Goal: Register for event/course

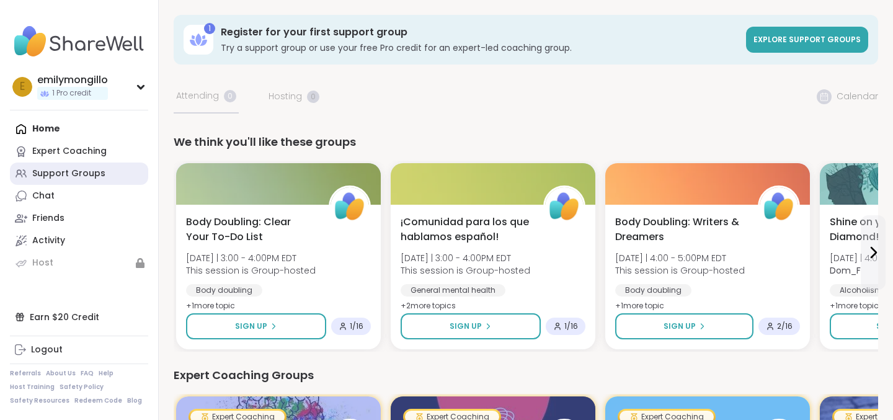
click at [74, 176] on div "Support Groups" at bounding box center [68, 173] width 73 height 12
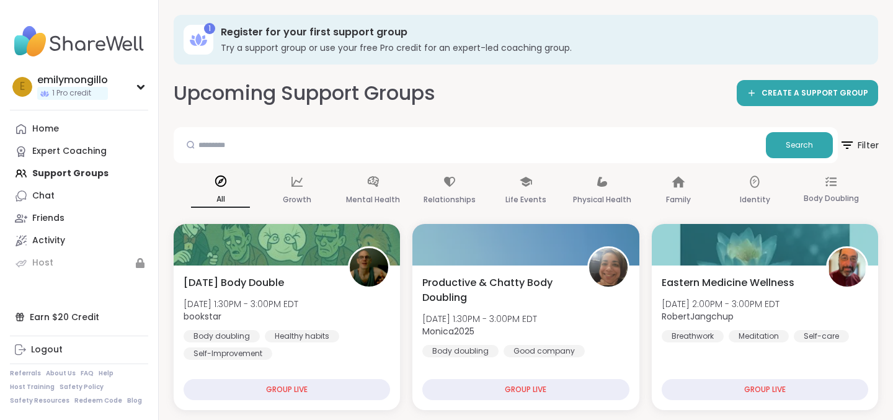
click at [852, 144] on icon at bounding box center [847, 145] width 16 height 16
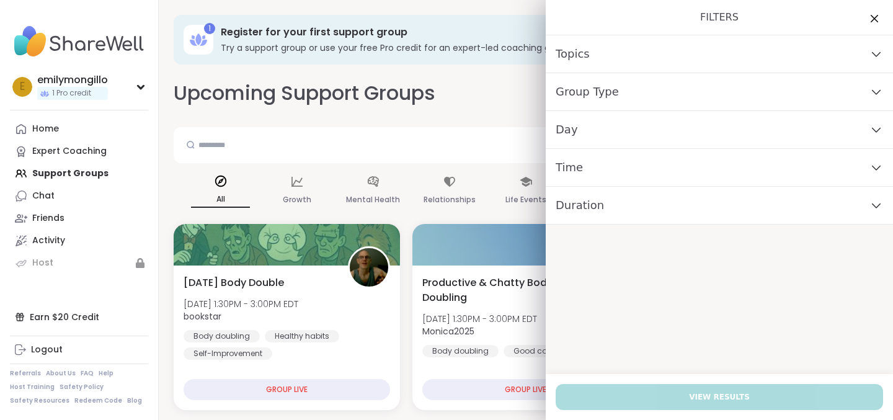
click at [656, 123] on div "Day" at bounding box center [719, 130] width 347 height 38
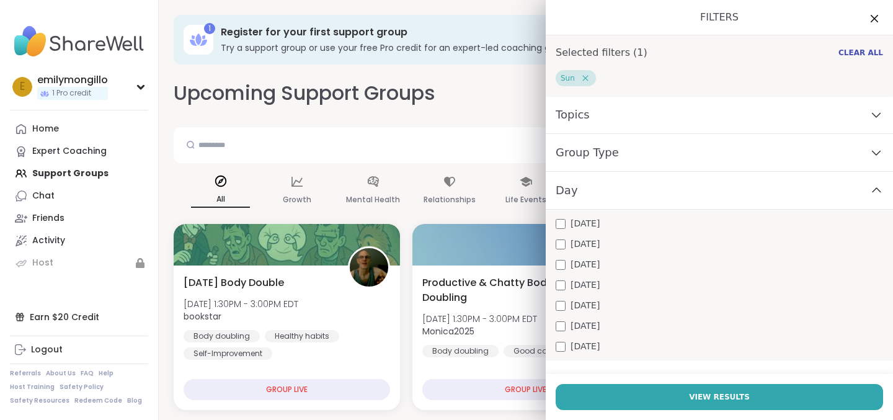
scroll to position [62, 0]
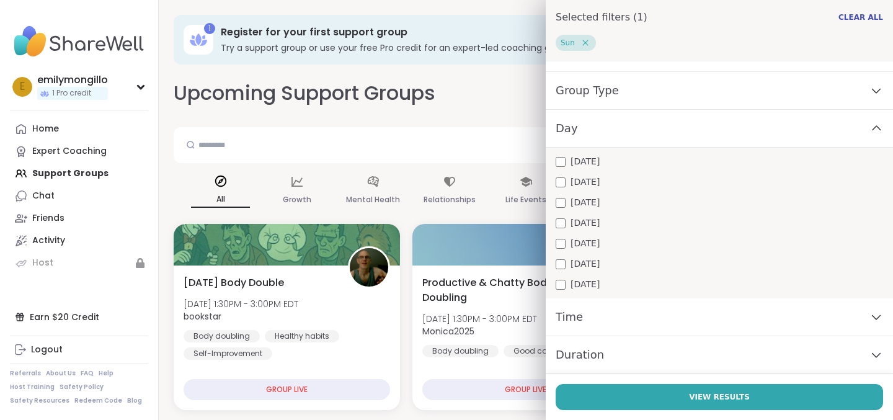
click at [649, 323] on div "Time" at bounding box center [719, 317] width 347 height 38
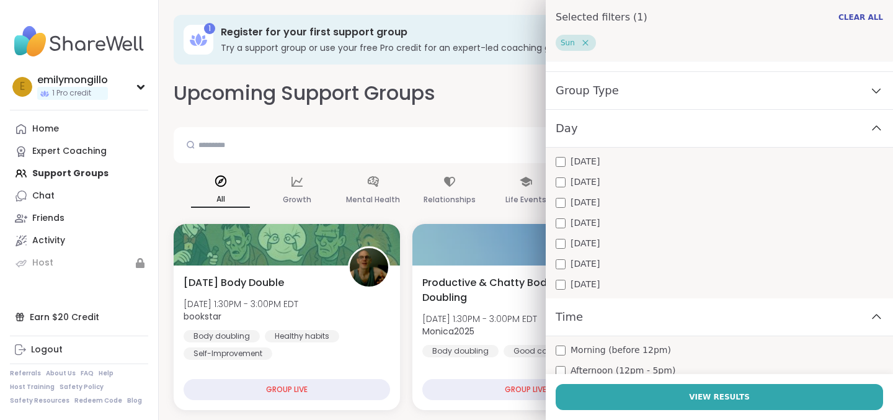
scroll to position [131, 0]
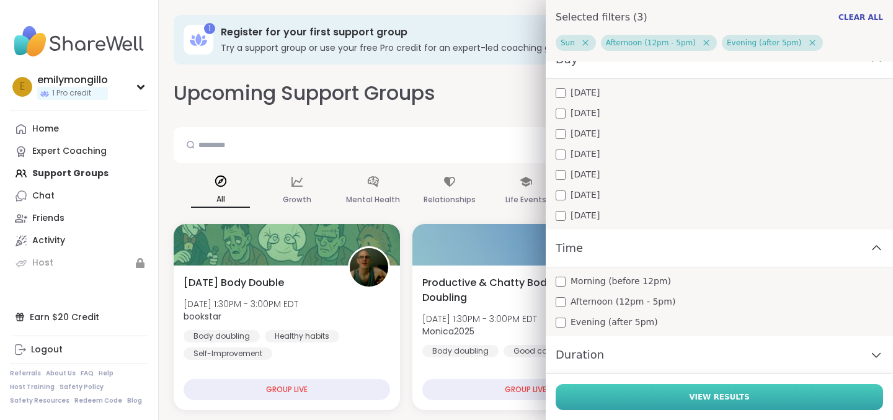
click at [621, 394] on button "View Results" at bounding box center [719, 397] width 327 height 26
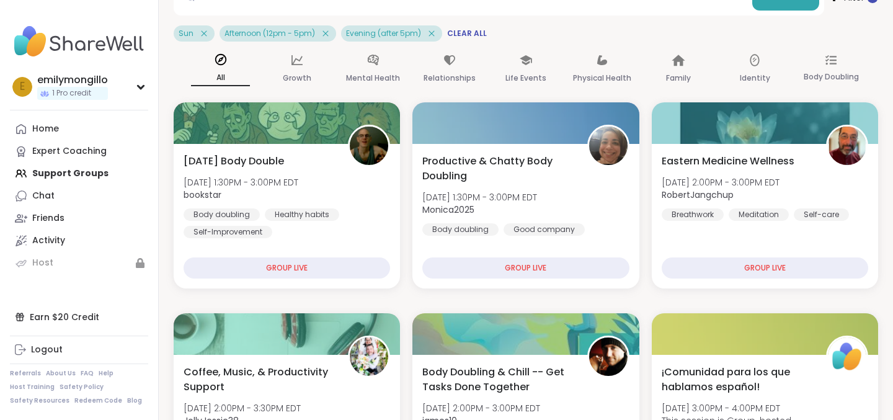
scroll to position [145, 0]
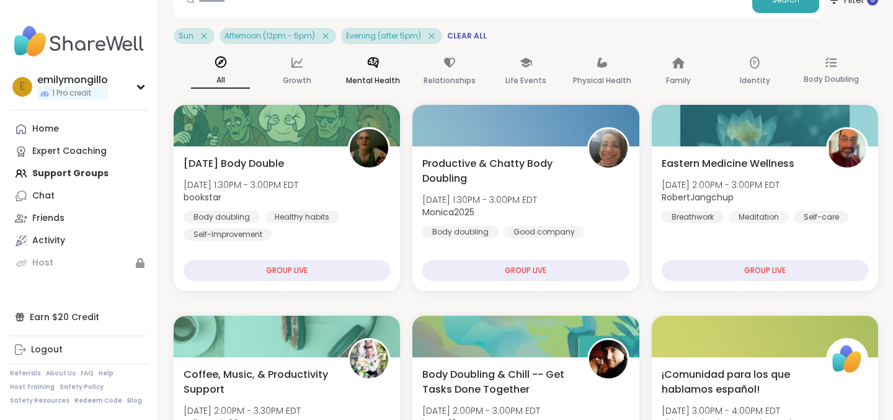
click at [381, 65] on div "Mental Health" at bounding box center [373, 72] width 59 height 46
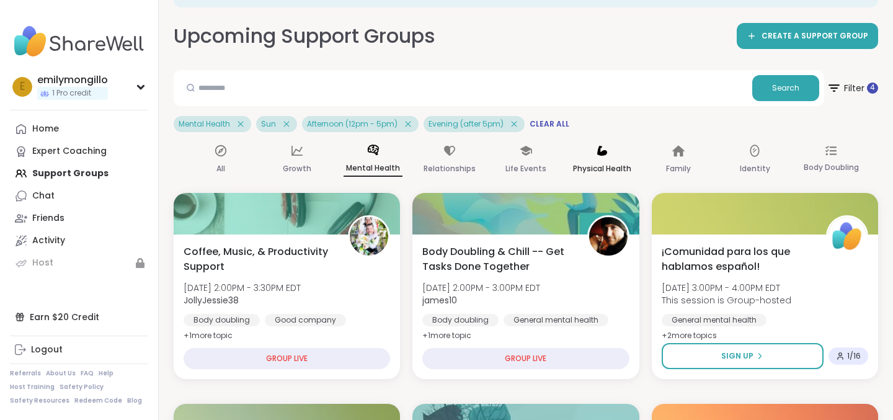
scroll to position [60, 0]
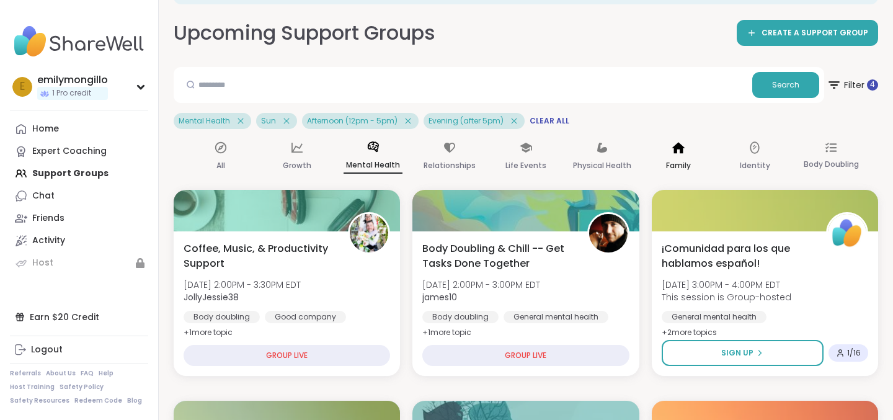
click at [669, 162] on p "Family" at bounding box center [678, 165] width 25 height 15
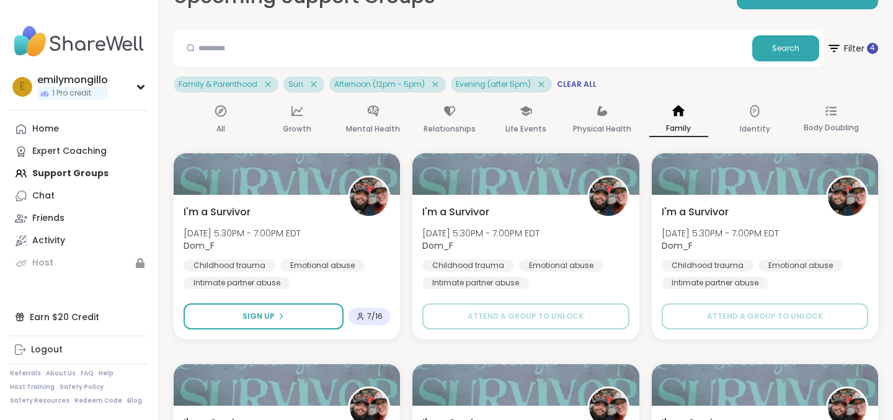
scroll to position [83, 0]
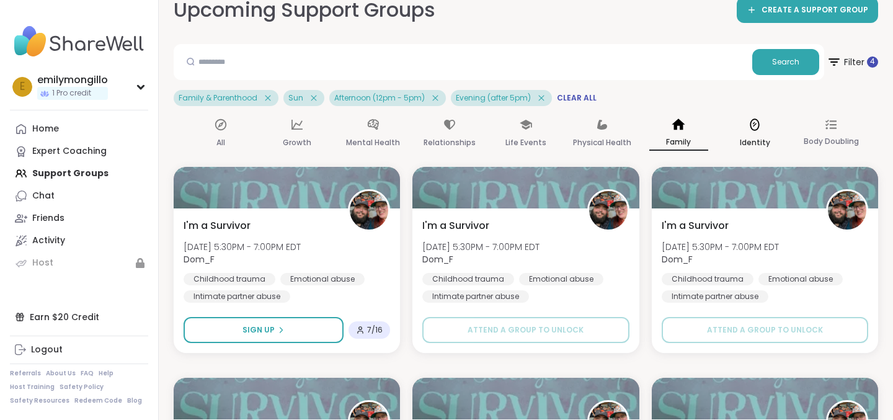
click at [753, 136] on p "Identity" at bounding box center [755, 142] width 30 height 15
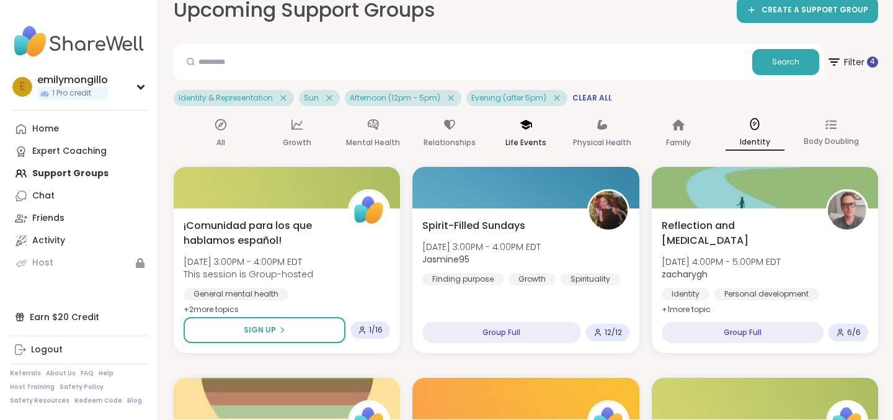
click at [522, 131] on icon at bounding box center [526, 125] width 14 height 14
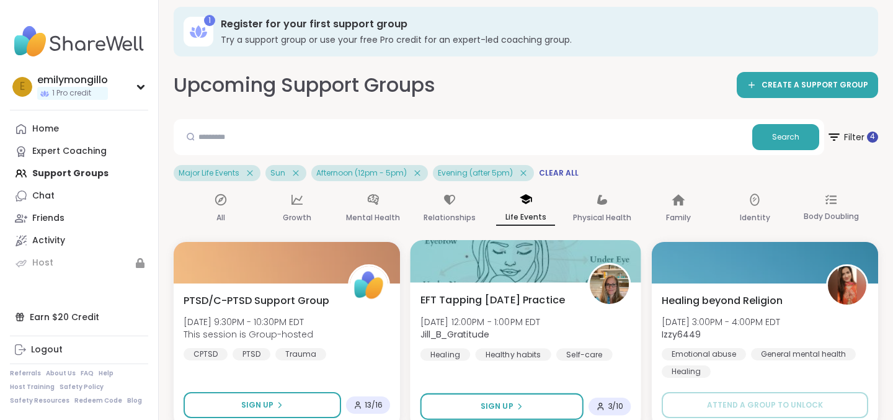
scroll to position [0, 0]
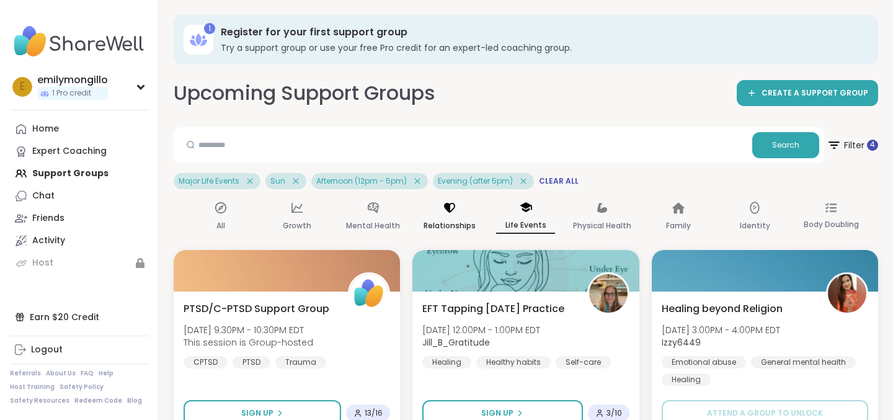
click at [453, 204] on icon at bounding box center [450, 208] width 14 height 14
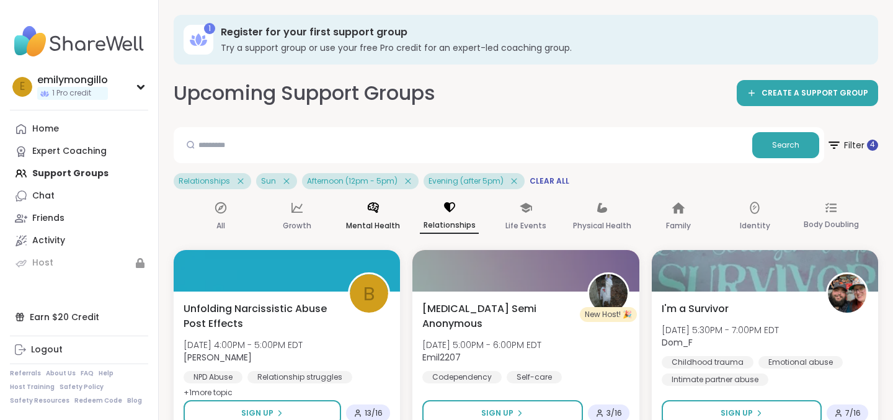
click at [370, 225] on p "Mental Health" at bounding box center [373, 225] width 54 height 15
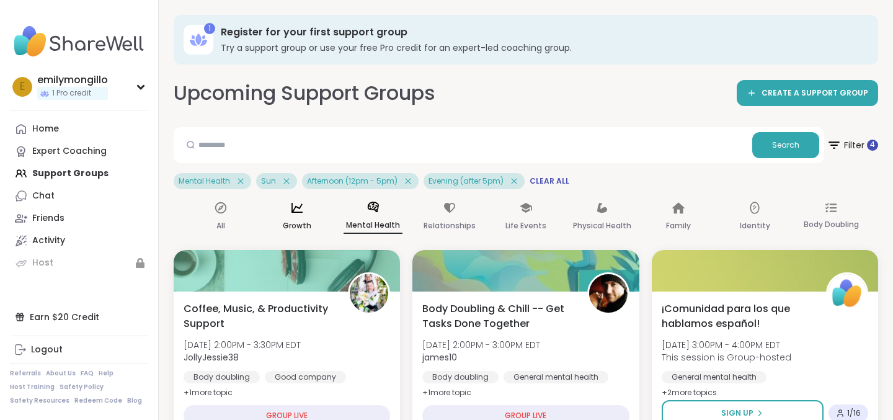
click at [309, 208] on div "Growth" at bounding box center [296, 217] width 59 height 46
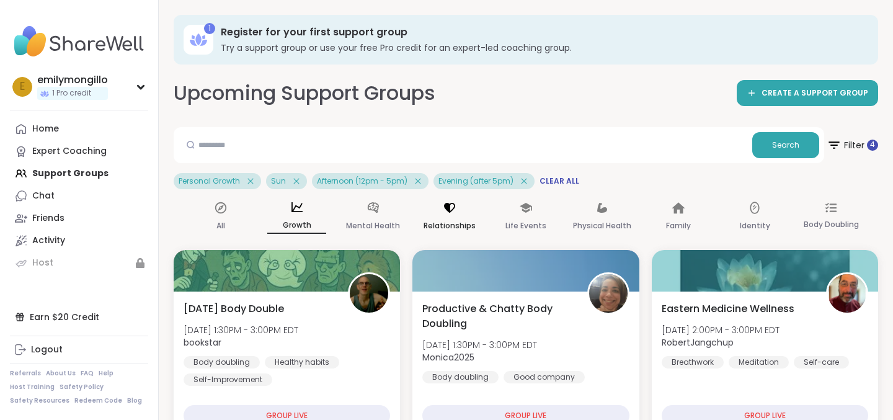
click at [438, 207] on div "Relationships" at bounding box center [449, 217] width 59 height 46
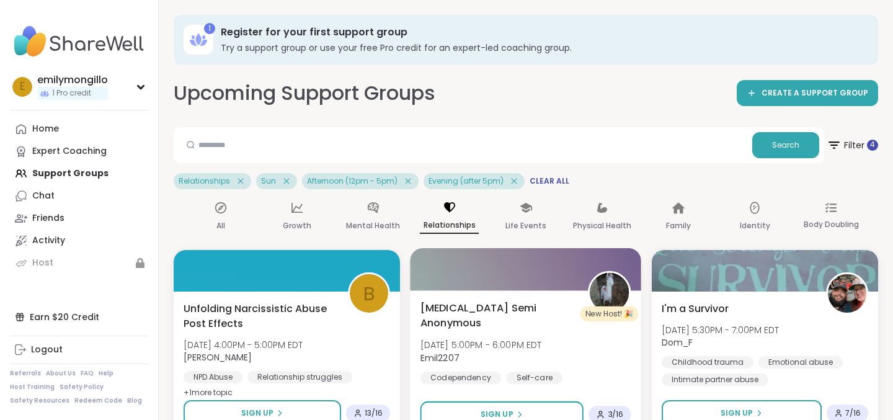
scroll to position [63, 0]
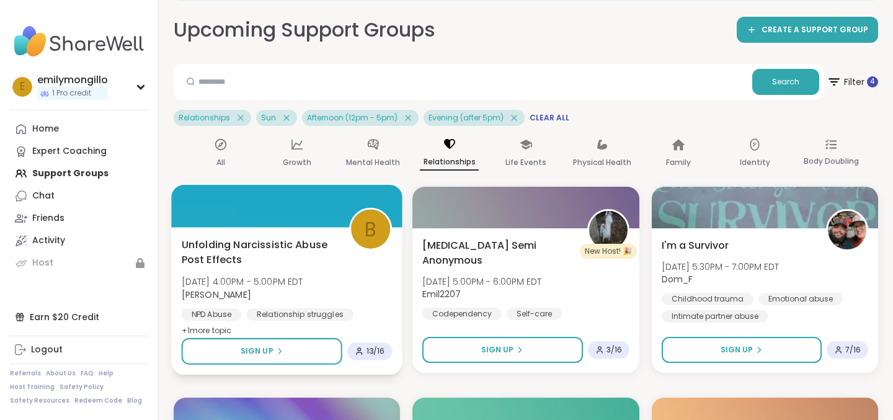
click at [213, 326] on span "+ 1 more topic" at bounding box center [207, 330] width 50 height 10
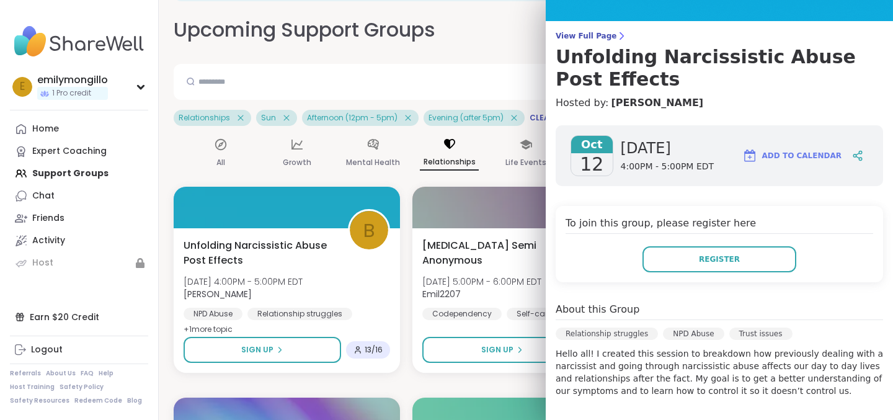
scroll to position [75, 0]
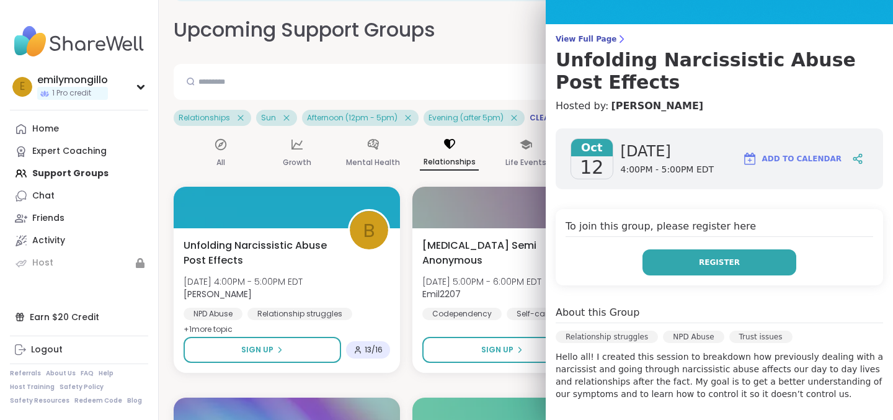
click at [710, 254] on button "Register" at bounding box center [720, 262] width 154 height 26
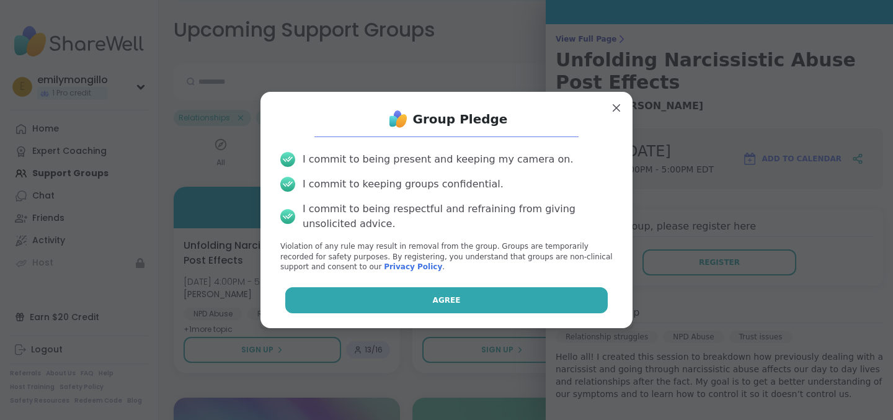
click at [471, 291] on button "Agree" at bounding box center [446, 300] width 323 height 26
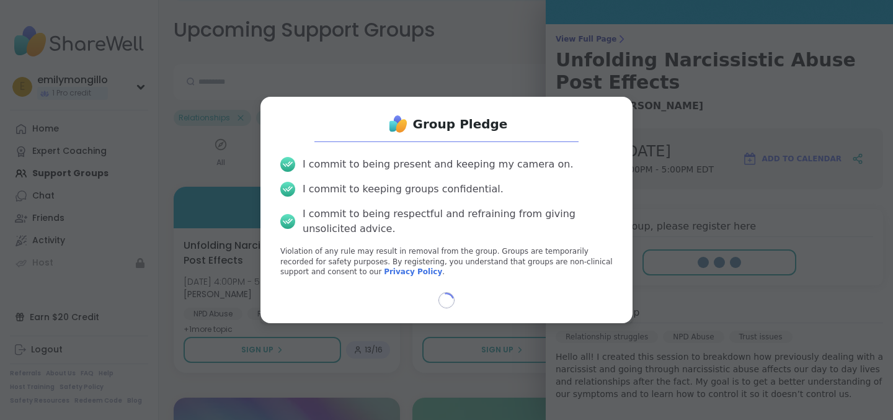
select select "**"
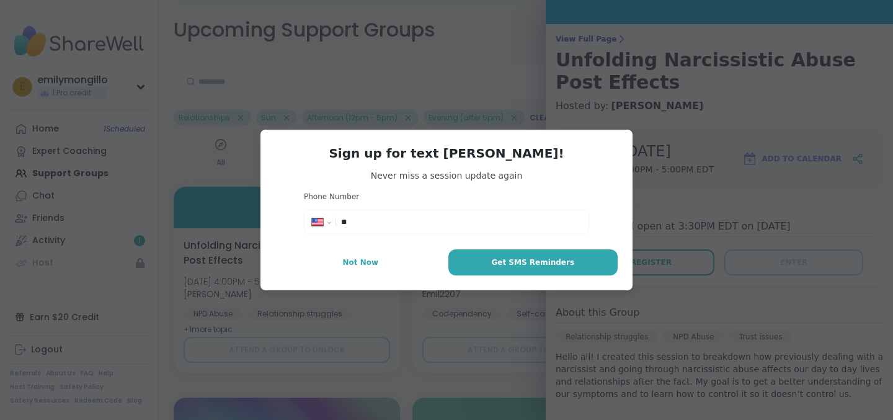
click at [430, 221] on input "**" at bounding box center [461, 222] width 240 height 12
type input "**********"
click at [505, 265] on span "Get SMS Reminders" at bounding box center [532, 262] width 83 height 11
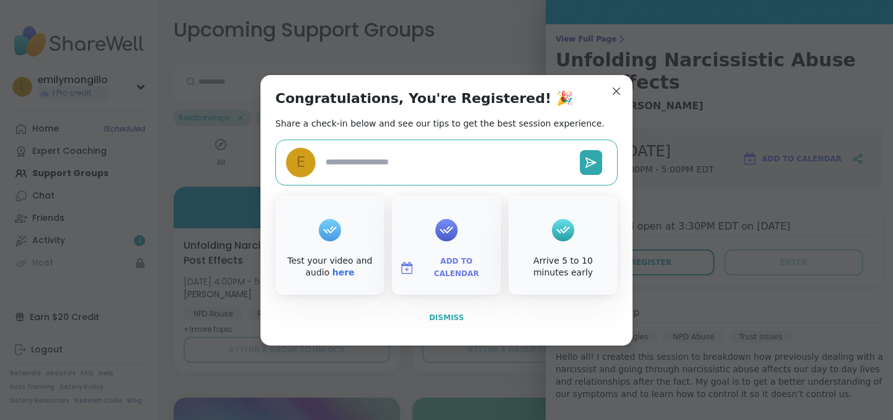
click at [448, 318] on span "Dismiss" at bounding box center [446, 317] width 35 height 9
